Goal: Task Accomplishment & Management: Manage account settings

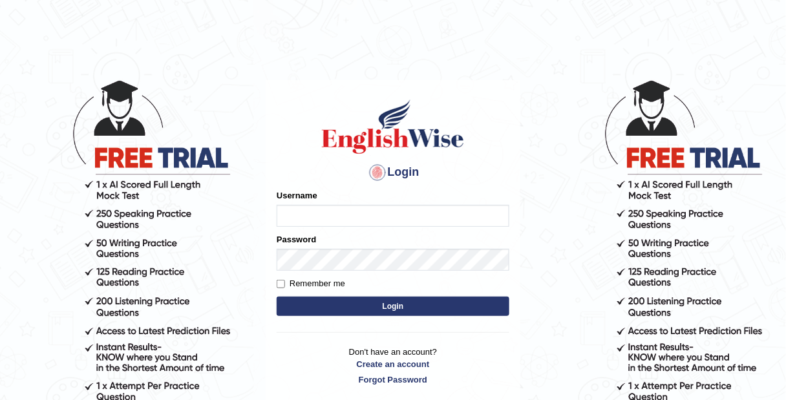
type input "Tamanna29"
click at [368, 309] on button "Login" at bounding box center [393, 306] width 233 height 19
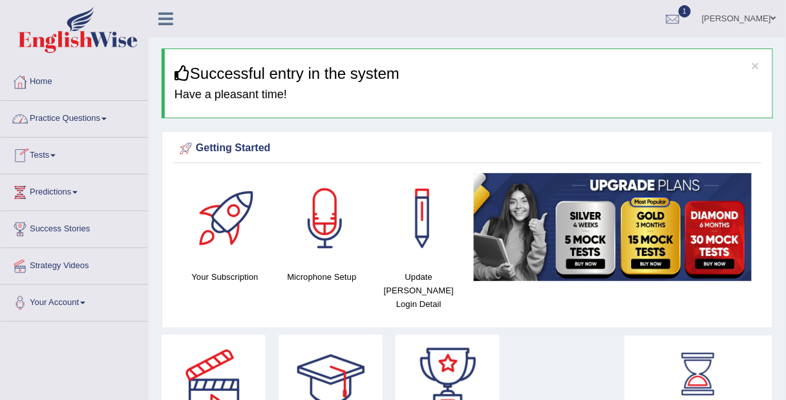
click at [92, 120] on link "Practice Questions" at bounding box center [74, 117] width 147 height 32
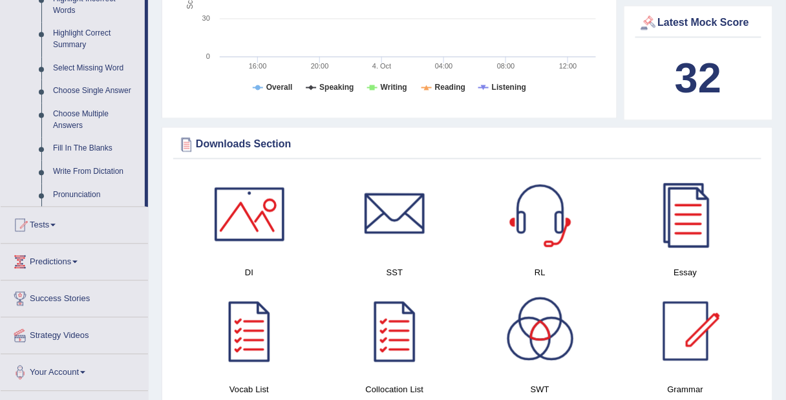
click at [78, 229] on link "Tests" at bounding box center [74, 223] width 147 height 32
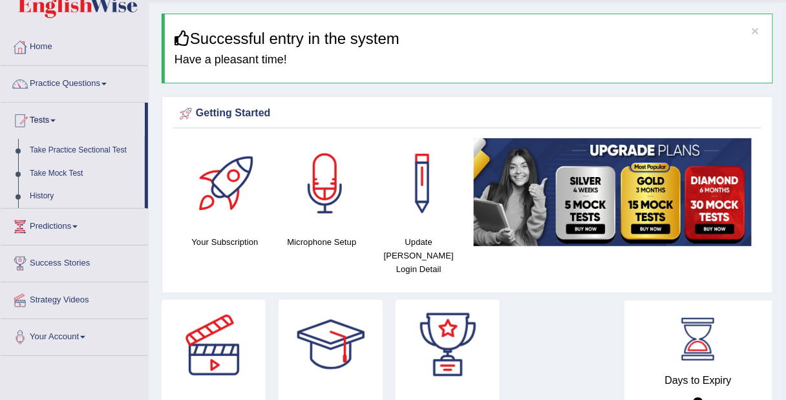
scroll to position [28, 0]
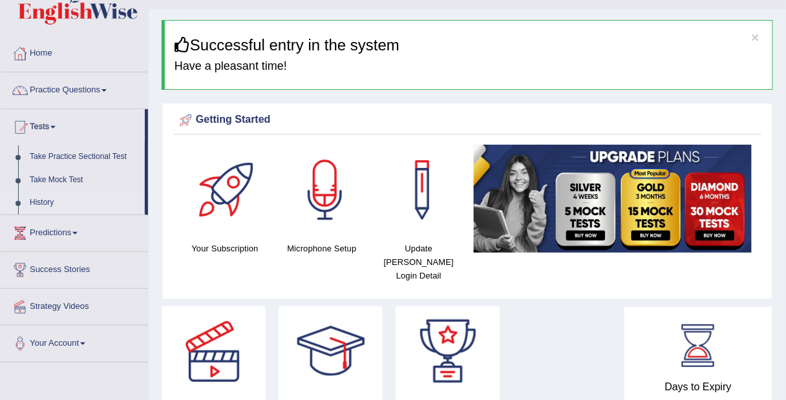
click at [46, 204] on link "History" at bounding box center [84, 202] width 121 height 23
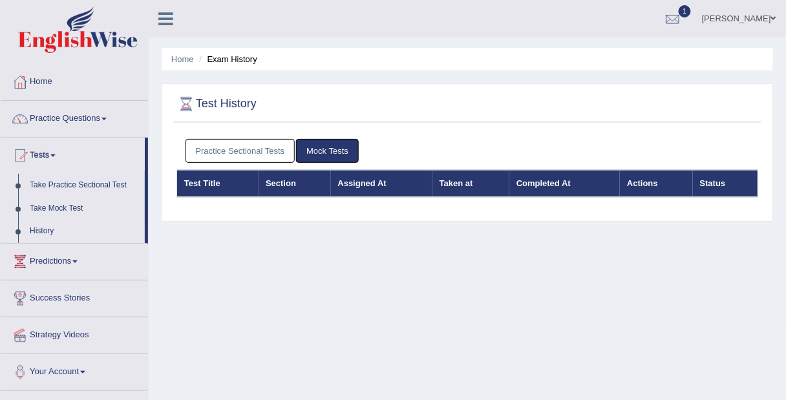
click at [223, 151] on link "Practice Sectional Tests" at bounding box center [240, 151] width 110 height 24
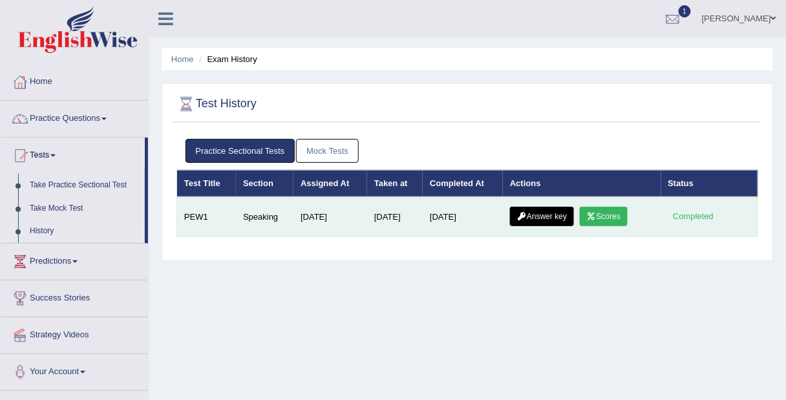
click at [596, 215] on icon at bounding box center [592, 217] width 10 height 8
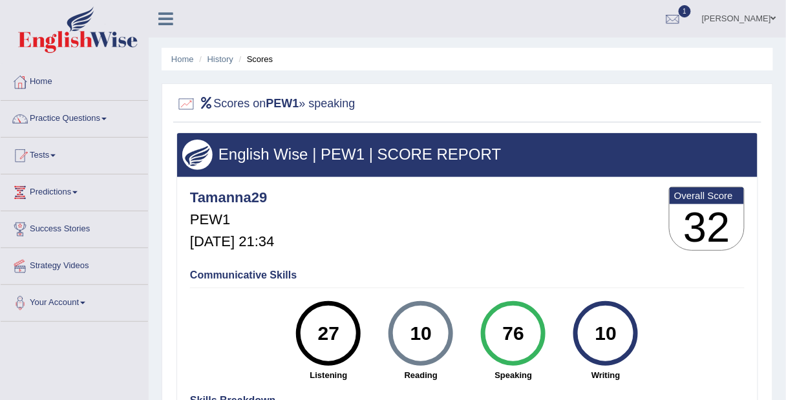
click at [42, 158] on link "Tests" at bounding box center [74, 154] width 147 height 32
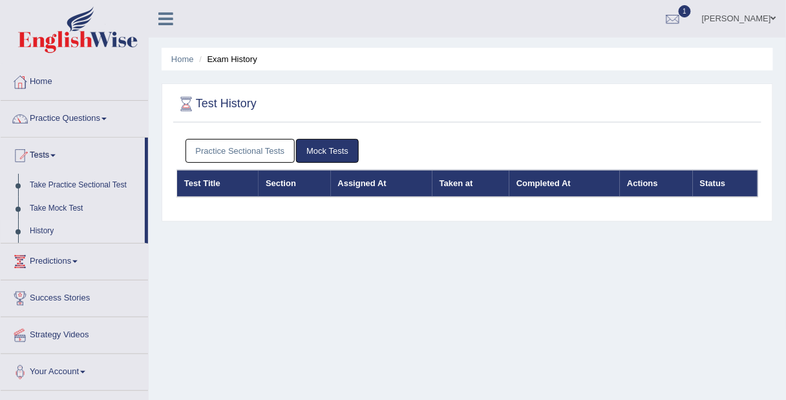
click at [119, 223] on link "History" at bounding box center [84, 231] width 121 height 23
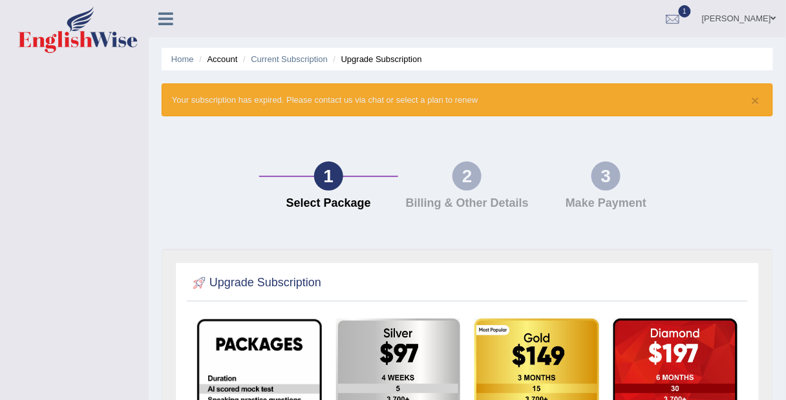
click at [749, 24] on link "Tamanna Prabhakar" at bounding box center [739, 17] width 94 height 34
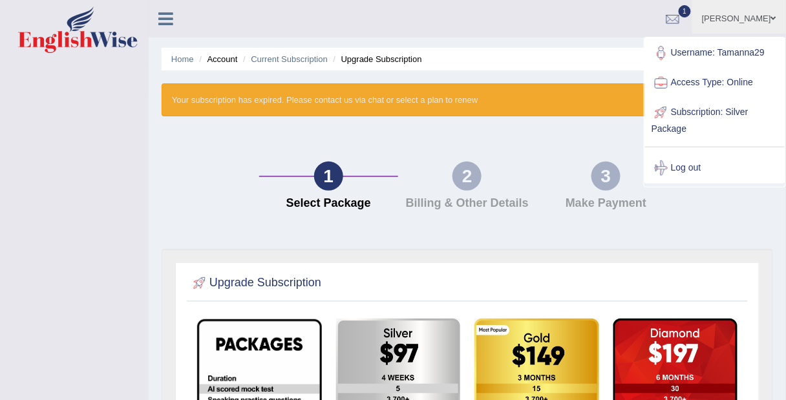
click at [708, 166] on link "Log out" at bounding box center [715, 168] width 140 height 30
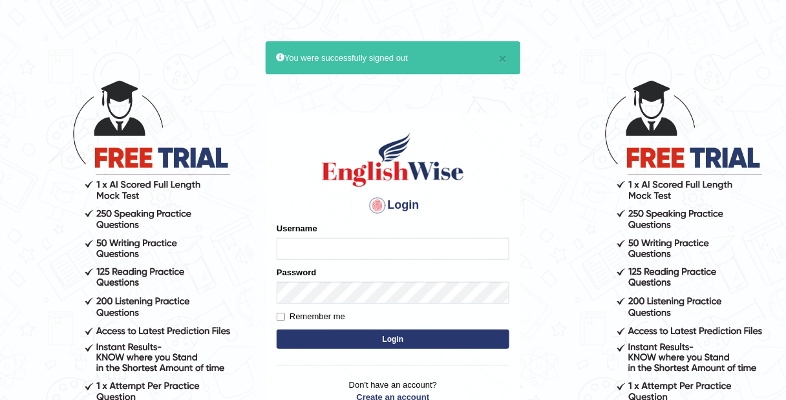
type input "Tamanna29"
click at [434, 339] on button "Login" at bounding box center [393, 339] width 233 height 19
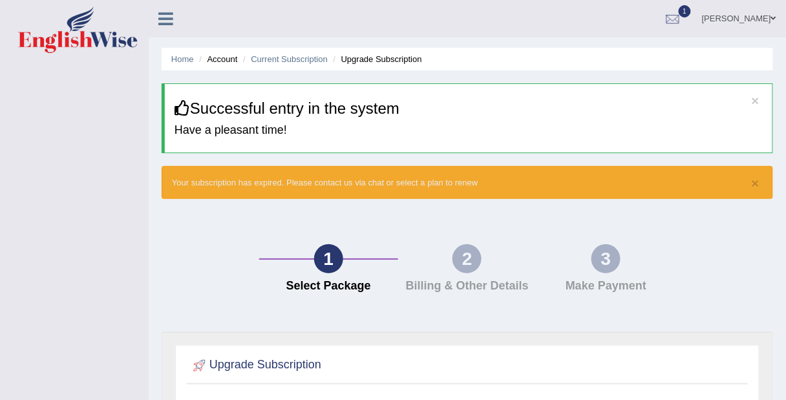
click at [730, 16] on link "Tamanna Prabhakar" at bounding box center [739, 17] width 94 height 34
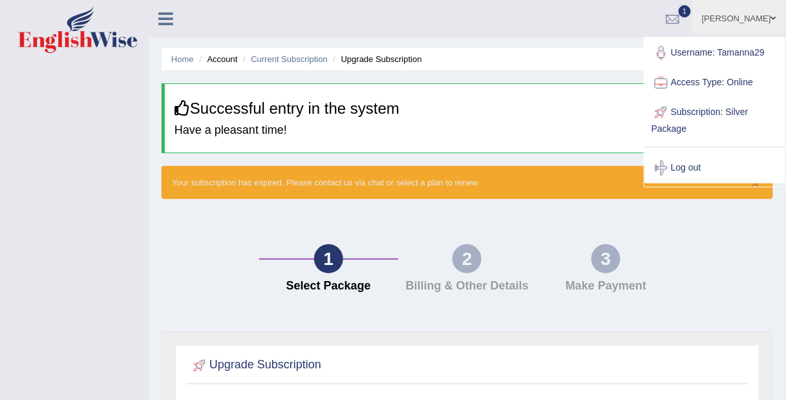
click at [667, 165] on div at bounding box center [660, 167] width 19 height 19
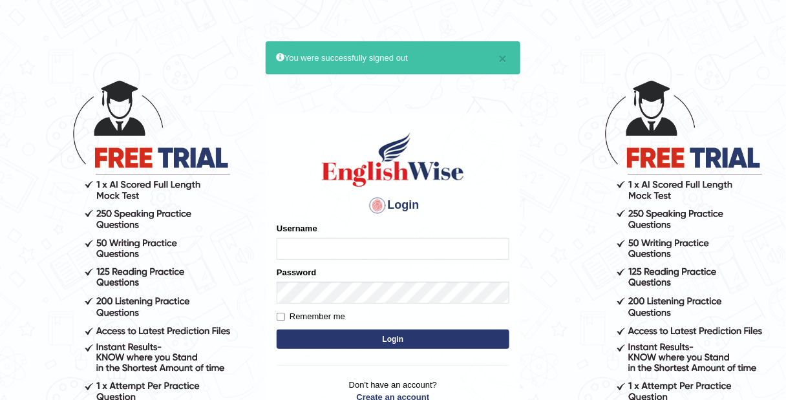
type input "Tamanna29"
click at [296, 348] on button "Login" at bounding box center [393, 339] width 233 height 19
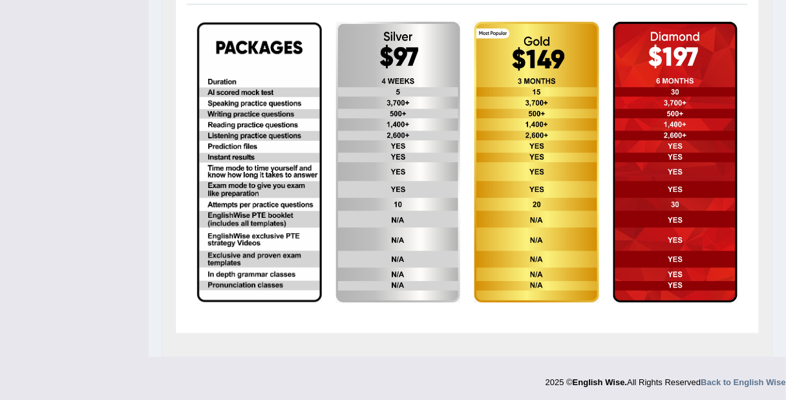
scroll to position [380, 0]
